Goal: Transaction & Acquisition: Purchase product/service

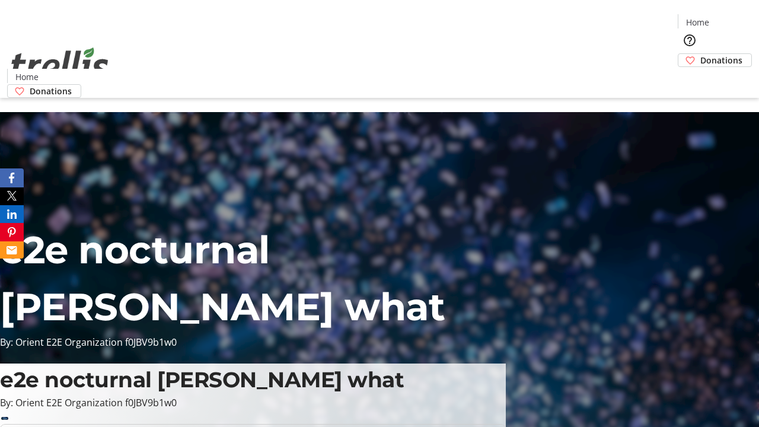
click at [701, 54] on span "Donations" at bounding box center [722, 60] width 42 height 12
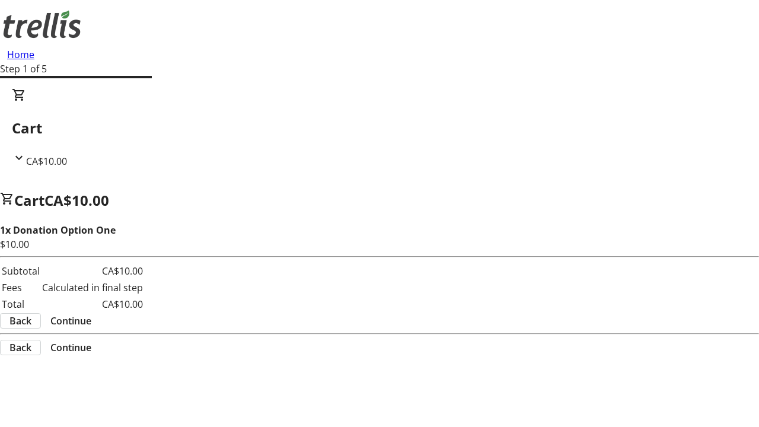
select select "CA"
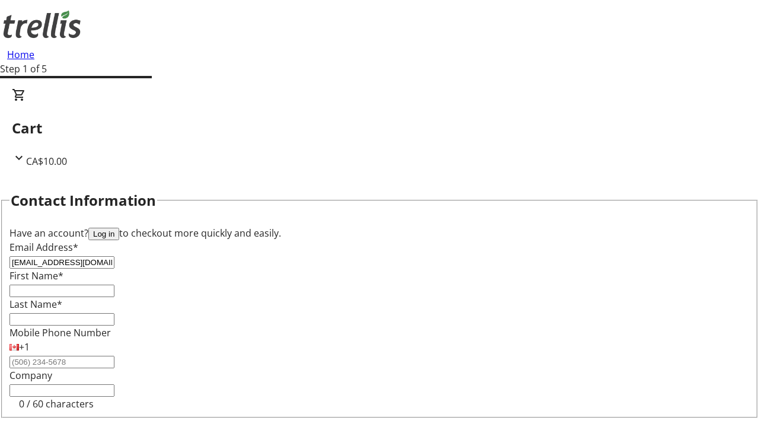
type input "[EMAIL_ADDRESS][DOMAIN_NAME]"
type input "Jalon"
type input "[PERSON_NAME]"
type input "[STREET_ADDRESS][PERSON_NAME]"
type input "Kelowna"
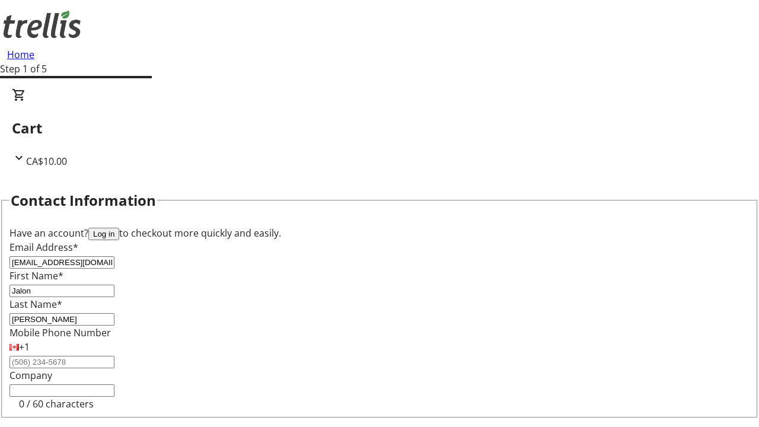
select select "BC"
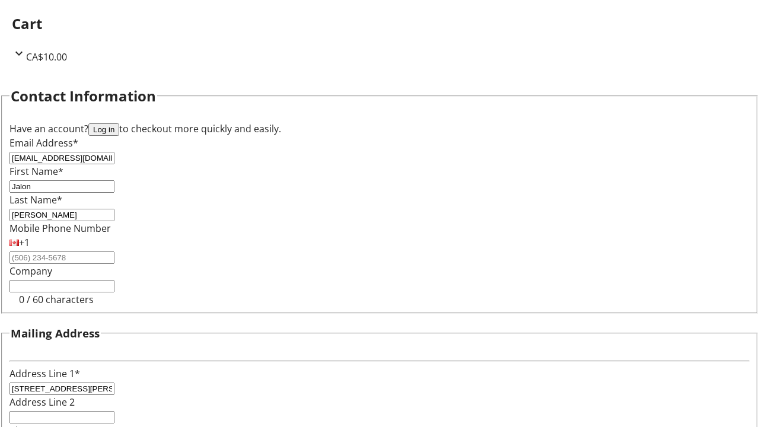
type input "Kelowna"
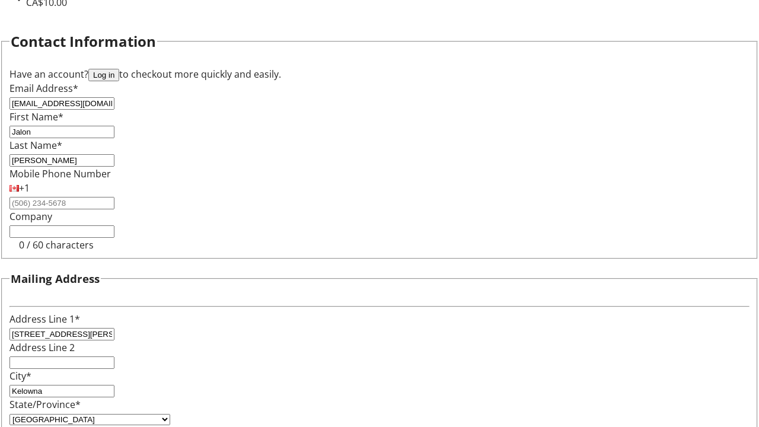
type input "V1Y 0C2"
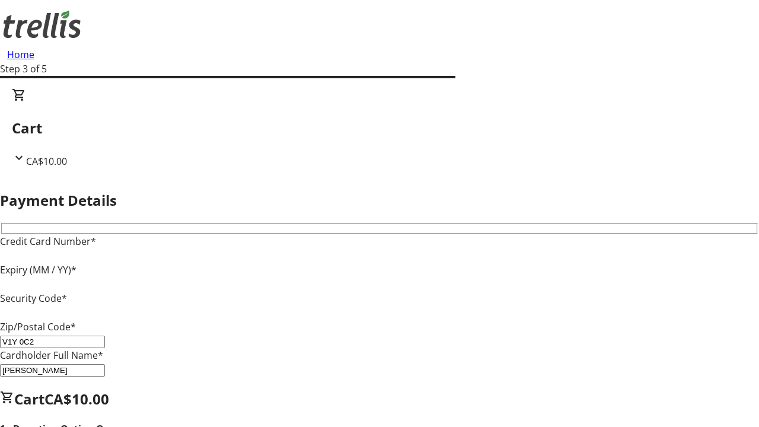
type input "V1Y 0C2"
